Goal: Task Accomplishment & Management: Use online tool/utility

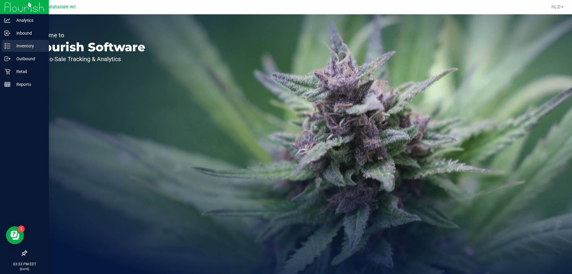
click at [20, 43] on p "Inventory" at bounding box center [28, 45] width 36 height 7
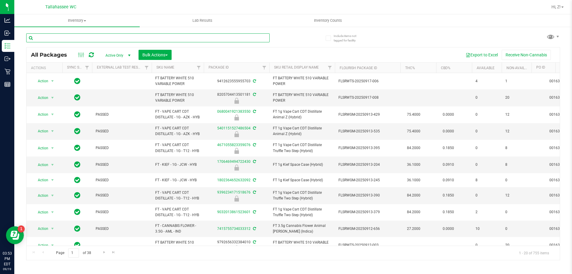
click at [100, 37] on input "text" at bounding box center [147, 37] width 243 height 9
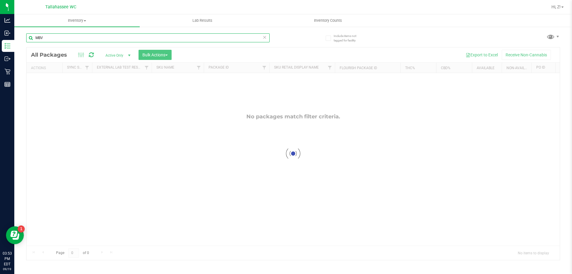
click at [70, 41] on input "MBV" at bounding box center [147, 37] width 243 height 9
click at [83, 37] on input "MBV" at bounding box center [147, 37] width 243 height 9
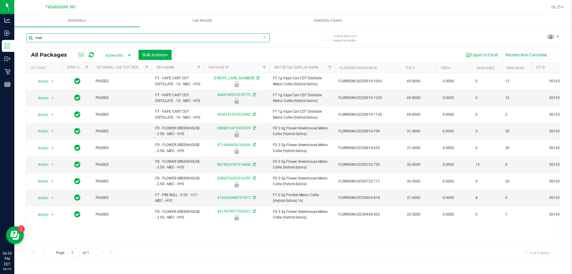
click at [88, 35] on input "mec" at bounding box center [147, 37] width 243 height 9
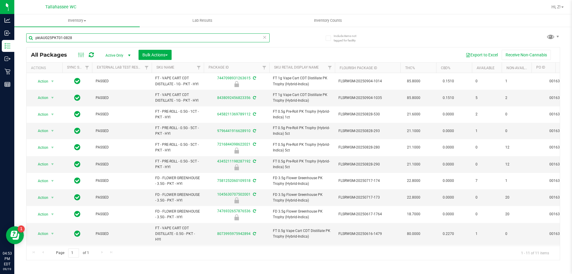
type input "pktAUG25PKT01-0828"
